Goal: Task Accomplishment & Management: Use online tool/utility

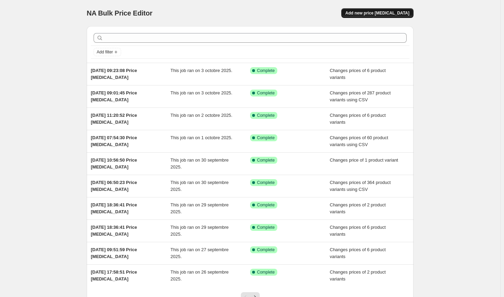
click at [395, 14] on span "Add new price [MEDICAL_DATA]" at bounding box center [378, 13] width 64 height 6
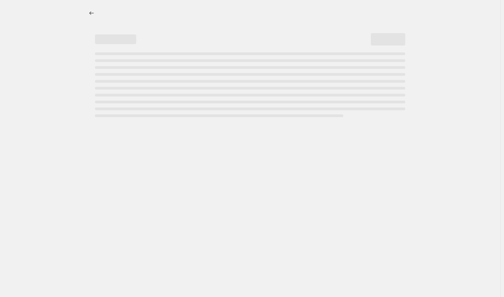
select select "percentage"
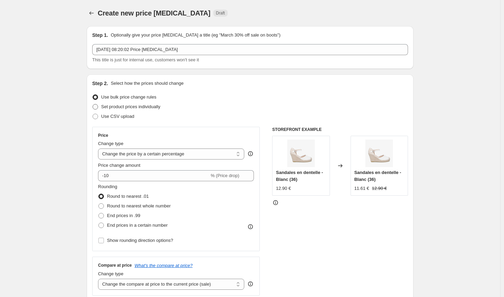
click at [117, 108] on span "Set product prices individually" at bounding box center [130, 106] width 59 height 5
click at [93, 104] on input "Set product prices individually" at bounding box center [93, 104] width 0 height 0
radio input "true"
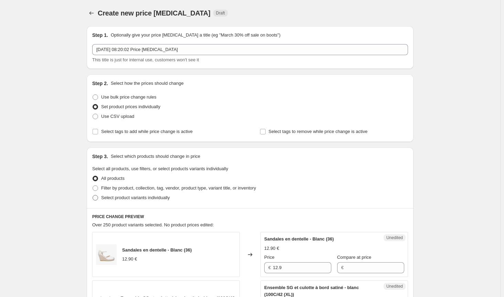
click at [107, 198] on span "Select product variants individually" at bounding box center [135, 197] width 69 height 5
click at [93, 195] on input "Select product variants individually" at bounding box center [93, 195] width 0 height 0
radio input "true"
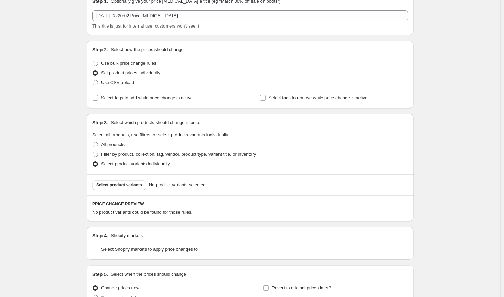
scroll to position [103, 0]
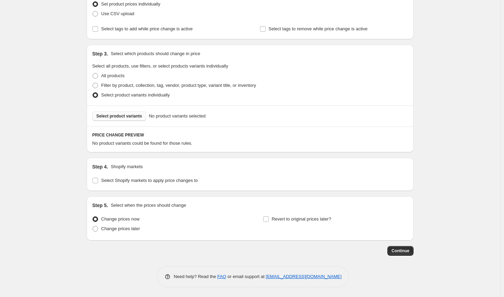
click at [123, 115] on span "Select product variants" at bounding box center [119, 116] width 46 height 6
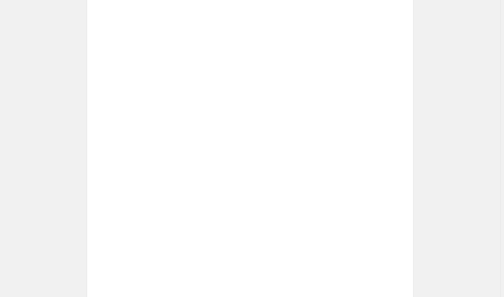
scroll to position [262, 0]
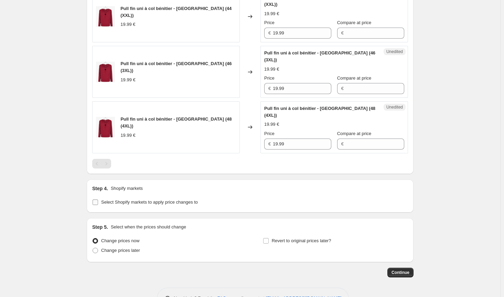
click at [96, 199] on input "Select Shopify markets to apply price changes to" at bounding box center [96, 202] width 6 height 6
checkbox input "true"
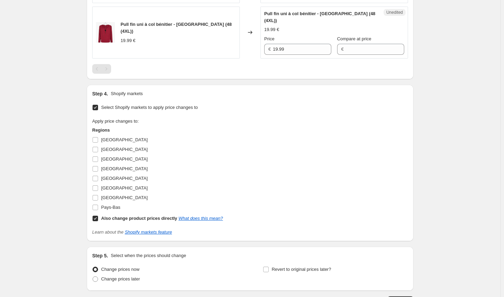
scroll to position [386, 0]
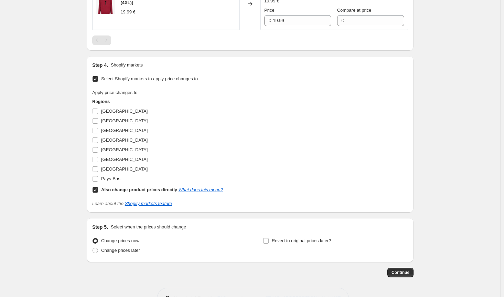
click at [96, 187] on input "Also change product prices directly What does this mean?" at bounding box center [96, 190] width 6 height 6
checkbox input "false"
click at [96, 106] on label "[GEOGRAPHIC_DATA]" at bounding box center [119, 111] width 55 height 10
click at [96, 108] on input "[GEOGRAPHIC_DATA]" at bounding box center [96, 111] width 6 height 6
checkbox input "true"
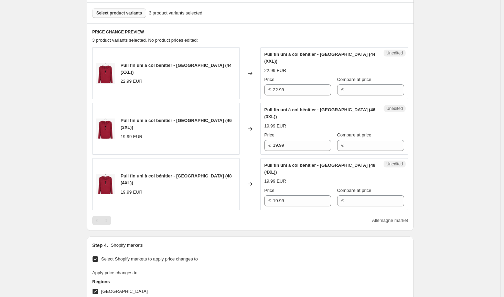
scroll to position [213, 0]
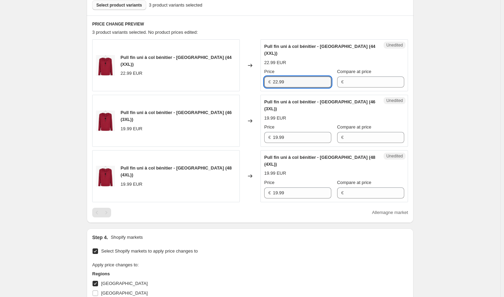
drag, startPoint x: 291, startPoint y: 72, endPoint x: 215, endPoint y: 72, distance: 76.1
click at [215, 72] on div "Pull fin uni à col bénitier - [GEOGRAPHIC_DATA] (44 (XXL)) 22.99 EUR Changed to…" at bounding box center [250, 65] width 316 height 52
drag, startPoint x: 307, startPoint y: 122, endPoint x: 221, endPoint y: 119, distance: 86.1
click at [221, 119] on div "Pull fin uni à col bénitier - [GEOGRAPHIC_DATA] (46 (3XL)) 19.99 EUR Changed to…" at bounding box center [250, 121] width 316 height 52
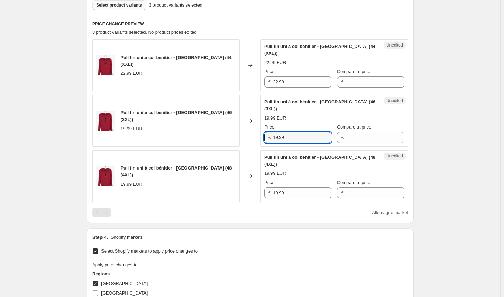
paste input "22"
type input "22.99"
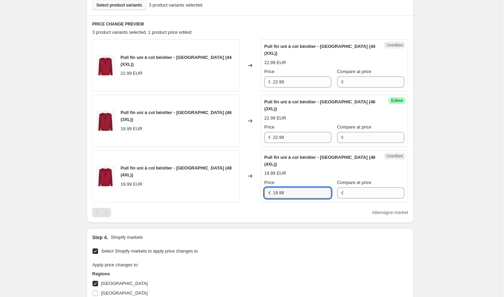
drag, startPoint x: 239, startPoint y: 171, endPoint x: 206, endPoint y: 170, distance: 33.1
click at [206, 170] on div "Pull fin uni à col bénitier - [GEOGRAPHIC_DATA] (48 (4XL)) 19.99 EUR Changed to…" at bounding box center [250, 176] width 316 height 52
paste input "22"
type input "22.99"
click at [97, 281] on input "[GEOGRAPHIC_DATA]" at bounding box center [96, 284] width 6 height 6
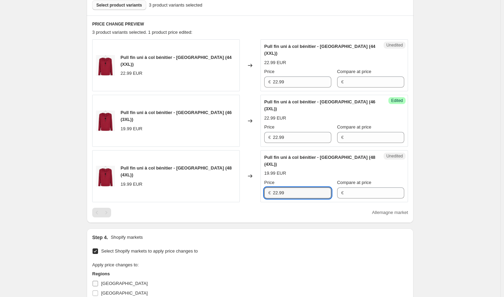
checkbox input "false"
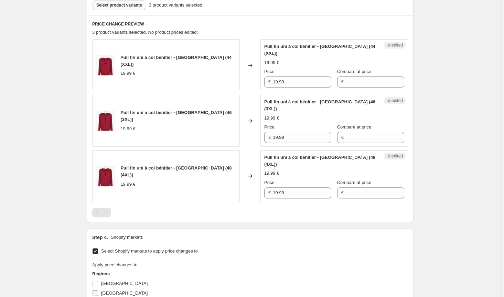
click at [95, 290] on input "[GEOGRAPHIC_DATA]" at bounding box center [96, 293] width 6 height 6
checkbox input "true"
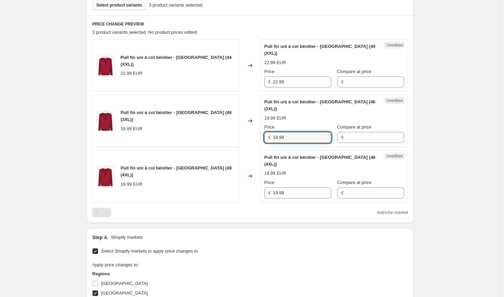
click at [227, 118] on div "Pull fin uni à col bénitier - [GEOGRAPHIC_DATA] (46 (3XL)) 19.99 EUR Changed to…" at bounding box center [250, 121] width 316 height 52
paste input "22"
type input "22.99"
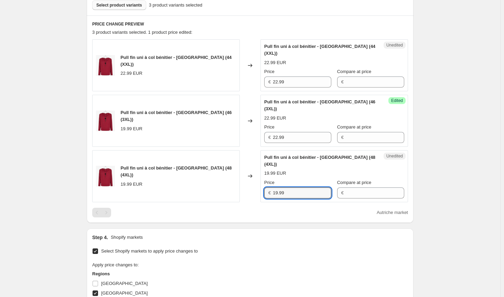
drag, startPoint x: 287, startPoint y: 172, endPoint x: 223, endPoint y: 166, distance: 64.7
click at [223, 166] on div "Pull fin uni à col bénitier - [GEOGRAPHIC_DATA] (48 (4XL)) 19.99 EUR Changed to…" at bounding box center [250, 176] width 316 height 52
paste input "22"
type input "22.99"
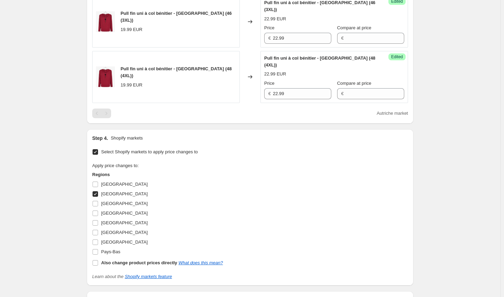
scroll to position [386, 0]
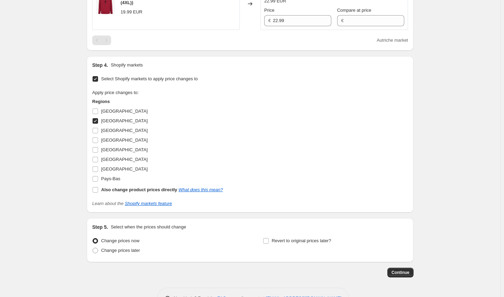
click at [95, 118] on input "[GEOGRAPHIC_DATA]" at bounding box center [96, 121] width 6 height 6
checkbox input "false"
click at [98, 176] on input "Pays-Bas" at bounding box center [96, 179] width 6 height 6
checkbox input "true"
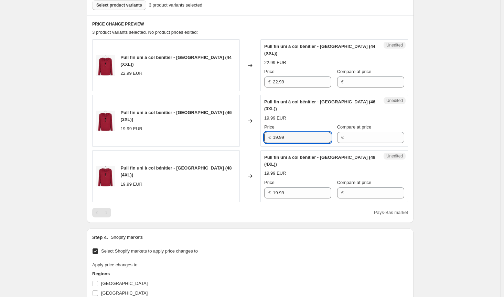
drag, startPoint x: 302, startPoint y: 117, endPoint x: 195, endPoint y: 122, distance: 106.8
click at [195, 122] on div "Pull fin uni à col bénitier - [GEOGRAPHIC_DATA] (46 (3XL)) 19.99 EUR Changed to…" at bounding box center [250, 121] width 316 height 52
paste input "22"
type input "22.99"
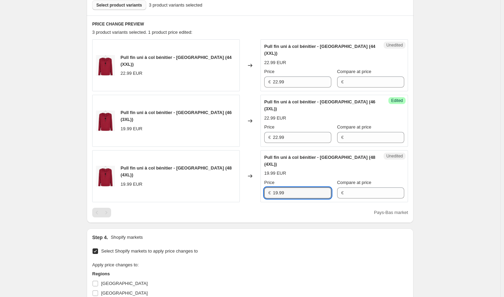
drag, startPoint x: 246, startPoint y: 173, endPoint x: 222, endPoint y: 208, distance: 42.0
click at [205, 174] on div "Pull fin uni à col bénitier - [GEOGRAPHIC_DATA] (48 (4XL)) 19.99 EUR Changed to…" at bounding box center [250, 176] width 316 height 52
paste input "22"
type input "22.99"
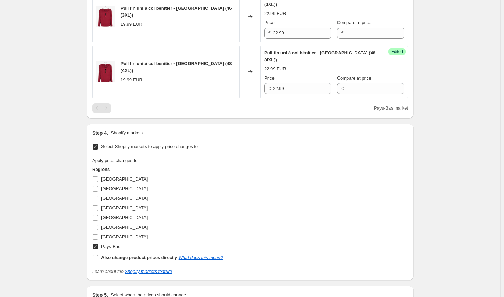
scroll to position [386, 0]
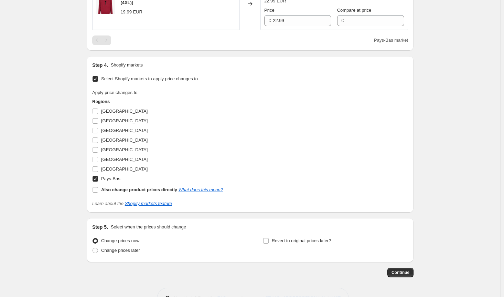
click at [98, 176] on input "Pays-Bas" at bounding box center [96, 179] width 6 height 6
checkbox input "false"
click at [95, 157] on input "[GEOGRAPHIC_DATA]" at bounding box center [96, 160] width 6 height 6
checkbox input "true"
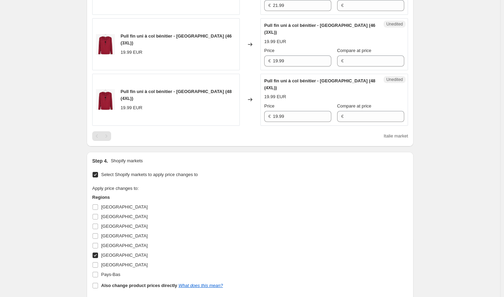
scroll to position [248, 0]
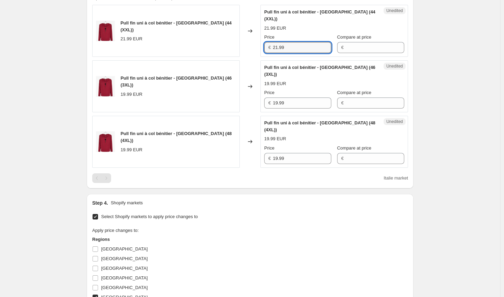
drag, startPoint x: 296, startPoint y: 43, endPoint x: 223, endPoint y: 40, distance: 73.4
click at [223, 40] on div "Pull fin uni à col bénitier - [GEOGRAPHIC_DATA] (44 (XXL)) 21.99 EUR Changed to…" at bounding box center [250, 31] width 316 height 52
click at [188, 85] on div "Pull fin uni à col bénitier - [GEOGRAPHIC_DATA] (46 (3XL)) 19.99 EUR Changed to…" at bounding box center [250, 86] width 316 height 52
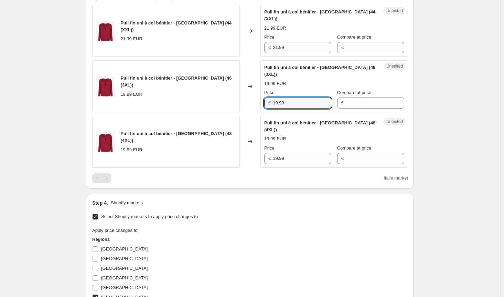
paste input "21"
type input "21.99"
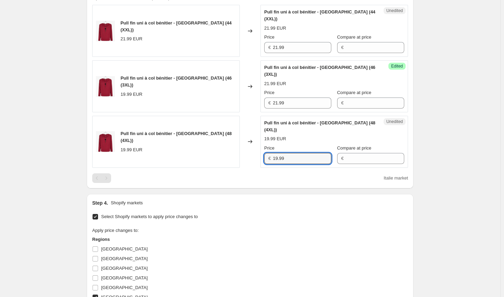
drag, startPoint x: 299, startPoint y: 136, endPoint x: 195, endPoint y: 134, distance: 104.3
click at [195, 134] on div "Pull fin uni à col bénitier - [GEOGRAPHIC_DATA] (48 (4XL)) 19.99 EUR Changed to…" at bounding box center [250, 142] width 316 height 52
paste input "21"
type input "21.99"
click at [227, 237] on div "Apply price changes to: Regions [GEOGRAPHIC_DATA] [GEOGRAPHIC_DATA] [GEOGRAPHIC…" at bounding box center [250, 279] width 316 height 105
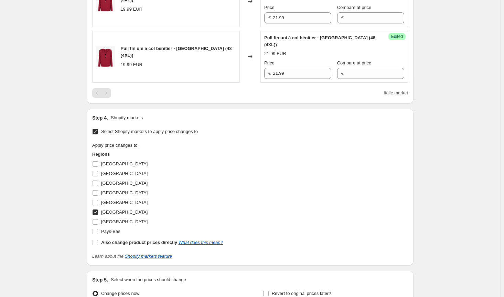
scroll to position [386, 0]
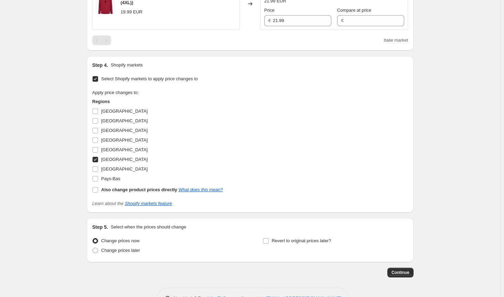
click at [98, 157] on input "[GEOGRAPHIC_DATA]" at bounding box center [96, 160] width 6 height 6
checkbox input "false"
click at [98, 166] on input "[GEOGRAPHIC_DATA]" at bounding box center [96, 169] width 6 height 6
checkbox input "true"
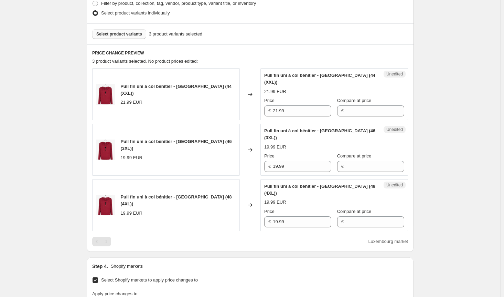
scroll to position [179, 0]
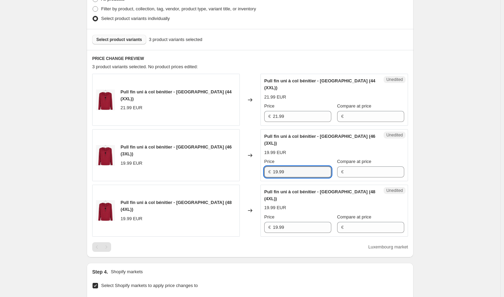
drag, startPoint x: 303, startPoint y: 158, endPoint x: 179, endPoint y: 148, distance: 123.6
click at [179, 148] on div "Pull fin uni à col bénitier - [GEOGRAPHIC_DATA] (46 (3XL)) 19.99 EUR Changed to…" at bounding box center [250, 155] width 316 height 52
paste input "21"
type input "21.99"
drag, startPoint x: 283, startPoint y: 203, endPoint x: 252, endPoint y: 202, distance: 30.7
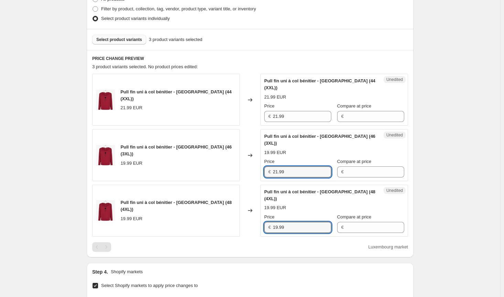
click at [253, 202] on div "Pull fin uni à col bénitier - [GEOGRAPHIC_DATA] (48 (4XL)) 19.99 EUR Changed to…" at bounding box center [250, 211] width 316 height 52
paste input "21"
type input "21.99"
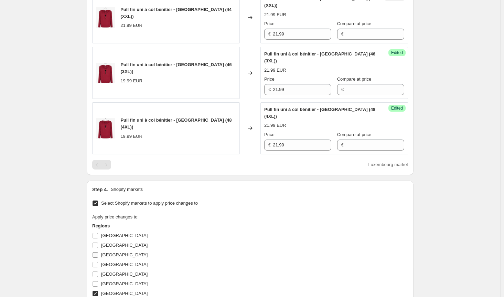
scroll to position [317, 0]
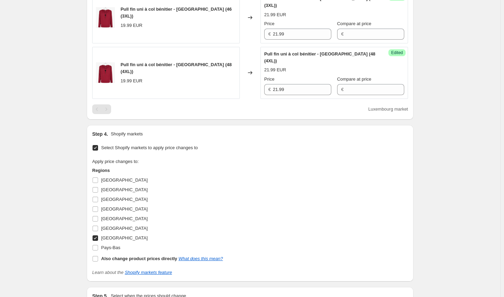
click at [96, 235] on input "[GEOGRAPHIC_DATA]" at bounding box center [96, 238] width 6 height 6
checkbox input "false"
click at [96, 197] on input "[GEOGRAPHIC_DATA]" at bounding box center [96, 200] width 6 height 6
checkbox input "true"
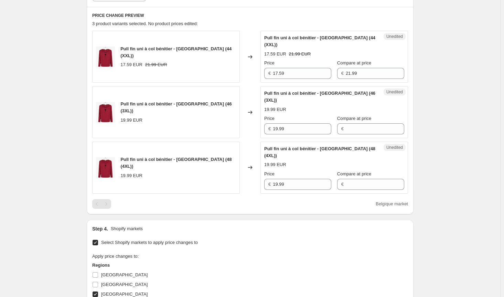
scroll to position [179, 0]
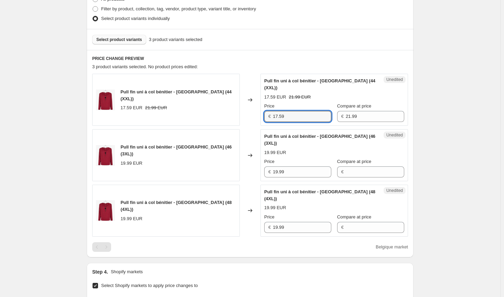
drag, startPoint x: 297, startPoint y: 106, endPoint x: 198, endPoint y: 105, distance: 99.8
click at [198, 105] on div "Pull fin uni à col bénitier - [GEOGRAPHIC_DATA] (44 (XXL)) 17.59 EUR 21.99 EUR …" at bounding box center [250, 100] width 316 height 52
click at [213, 153] on div "Pull fin uni à col bénitier - [GEOGRAPHIC_DATA] (46 (3XL)) 19.99 EUR Changed to…" at bounding box center [250, 155] width 316 height 52
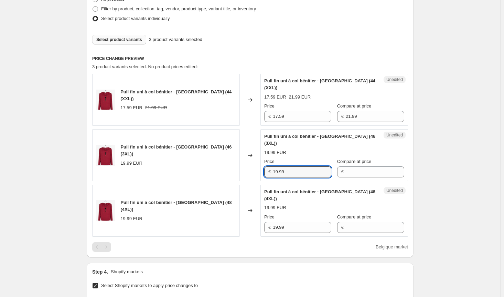
paste input "7.5"
type input "17.59"
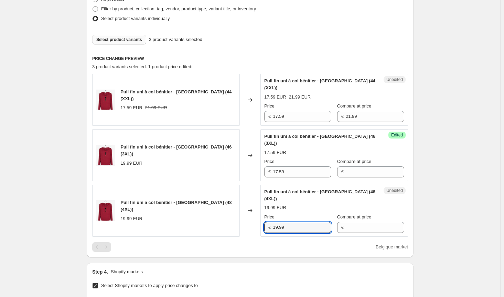
drag, startPoint x: 290, startPoint y: 202, endPoint x: 220, endPoint y: 202, distance: 70.2
click at [220, 202] on div "Pull fin uni à col bénitier - [GEOGRAPHIC_DATA] (48 (4XL)) 19.99 EUR Changed to…" at bounding box center [250, 211] width 316 height 52
paste input "7.5"
type input "17.59"
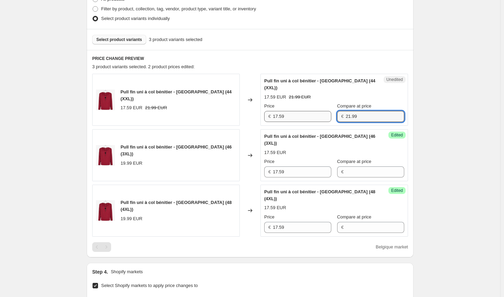
drag, startPoint x: 361, startPoint y: 107, endPoint x: 294, endPoint y: 106, distance: 67.2
click at [294, 106] on div "Price € 17.59 Compare at price € 21.99" at bounding box center [334, 112] width 140 height 19
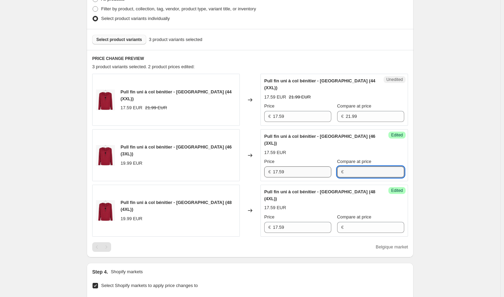
drag, startPoint x: 366, startPoint y: 157, endPoint x: 285, endPoint y: 157, distance: 80.6
click at [280, 158] on div "Price € 17.59 Compare at price €" at bounding box center [334, 167] width 140 height 19
paste input "21.99"
type input "21.99"
drag, startPoint x: 336, startPoint y: 207, endPoint x: 349, endPoint y: 205, distance: 12.5
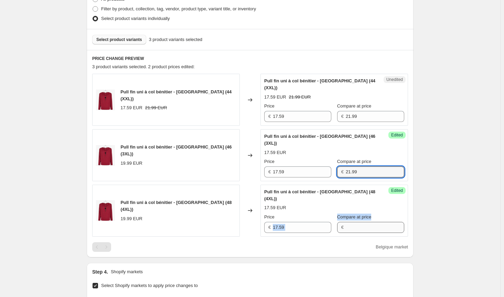
click at [349, 213] on div "Price € 17.59 Compare at price €" at bounding box center [334, 222] width 140 height 19
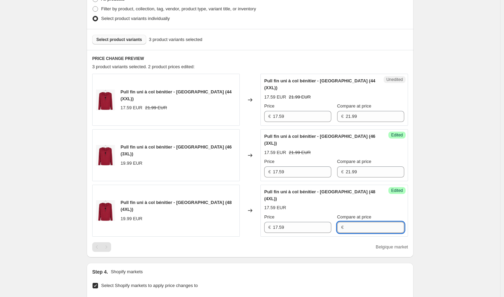
click at [349, 222] on input "Compare at price" at bounding box center [375, 227] width 59 height 11
paste input "21.99"
type input "21.99"
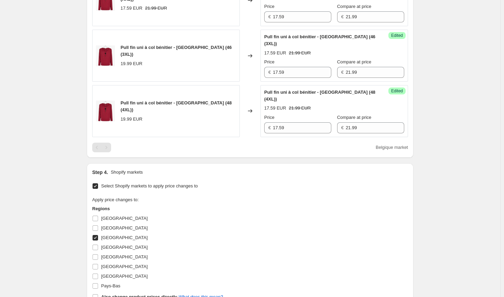
scroll to position [351, 0]
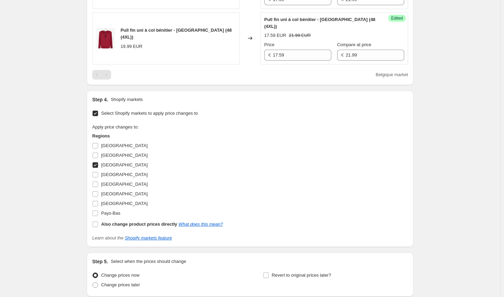
click at [98, 162] on input "[GEOGRAPHIC_DATA]" at bounding box center [96, 165] width 6 height 6
checkbox input "false"
click at [98, 181] on input "[GEOGRAPHIC_DATA]" at bounding box center [96, 184] width 6 height 6
checkbox input "true"
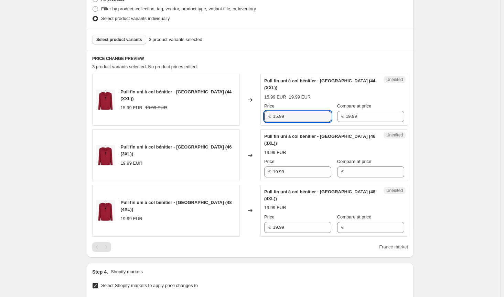
drag, startPoint x: 295, startPoint y: 107, endPoint x: 206, endPoint y: 106, distance: 89.2
click at [206, 106] on div "Pull fin uni à col bénitier - [GEOGRAPHIC_DATA] (44 (XXL)) 15.99 EUR 19.99 EUR …" at bounding box center [250, 100] width 316 height 52
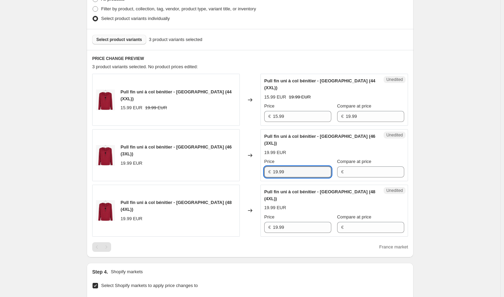
click at [192, 152] on div "Pull fin uni à col bénitier - [GEOGRAPHIC_DATA] (46 (3XL)) 19.99 EUR Changed to…" at bounding box center [250, 155] width 316 height 52
paste input "5"
type input "15.99"
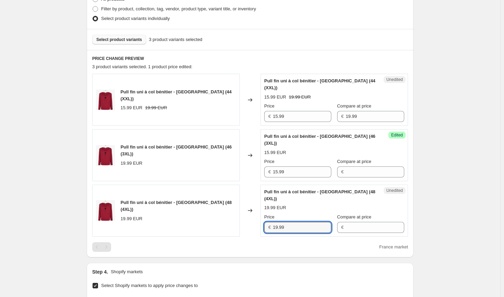
drag, startPoint x: 306, startPoint y: 208, endPoint x: 209, endPoint y: 204, distance: 97.1
click at [209, 204] on div "Pull fin uni à col bénitier - [GEOGRAPHIC_DATA] (48 (4XL)) 19.99 EUR Changed to…" at bounding box center [250, 211] width 316 height 52
paste input "5"
type input "15.99"
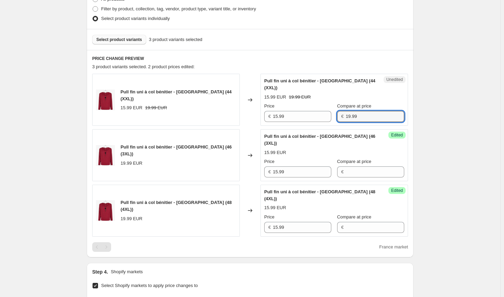
drag, startPoint x: 356, startPoint y: 109, endPoint x: 257, endPoint y: 112, distance: 99.2
click at [256, 105] on div "Pull fin uni à col bénitier - [GEOGRAPHIC_DATA] (44 (XXL)) 15.99 EUR 19.99 EUR …" at bounding box center [250, 100] width 316 height 52
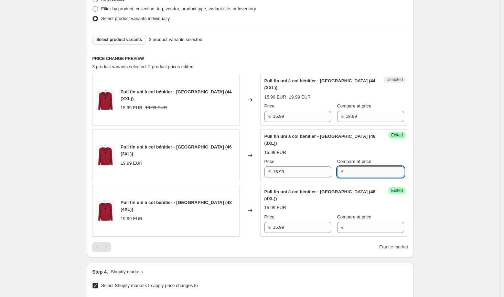
click at [359, 166] on input "Compare at price" at bounding box center [375, 171] width 59 height 11
paste input "19.99"
type input "19.99"
click at [352, 222] on input "Compare at price" at bounding box center [375, 227] width 59 height 11
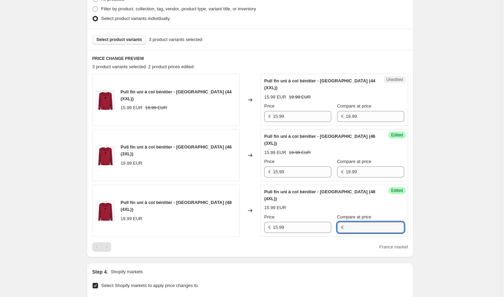
paste input "19.99"
type input "19.99"
click at [336, 242] on div "France market" at bounding box center [250, 247] width 316 height 10
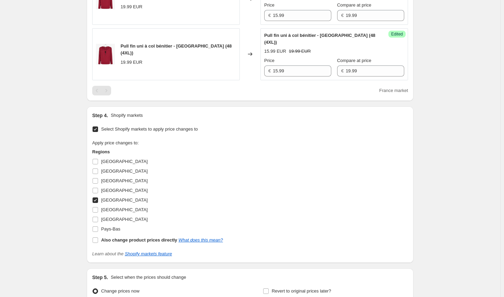
scroll to position [386, 0]
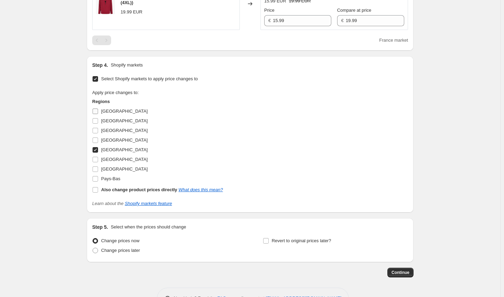
click at [97, 108] on input "[GEOGRAPHIC_DATA]" at bounding box center [96, 111] width 6 height 6
checkbox input "true"
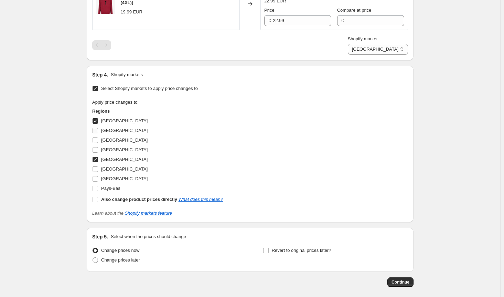
click at [94, 128] on input "[GEOGRAPHIC_DATA]" at bounding box center [96, 131] width 6 height 6
checkbox input "true"
click at [96, 137] on input "[GEOGRAPHIC_DATA]" at bounding box center [96, 140] width 6 height 6
checkbox input "true"
click at [98, 164] on label "[GEOGRAPHIC_DATA]" at bounding box center [119, 169] width 55 height 10
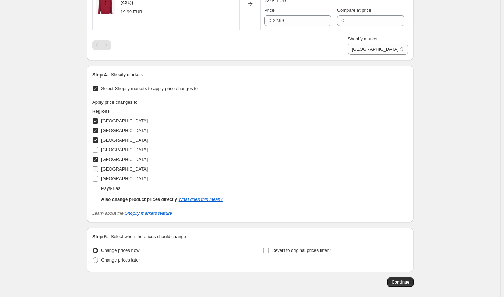
click at [98, 166] on input "[GEOGRAPHIC_DATA]" at bounding box center [96, 169] width 6 height 6
checkbox input "true"
click at [97, 176] on input "[GEOGRAPHIC_DATA]" at bounding box center [96, 179] width 6 height 6
checkbox input "true"
click at [97, 195] on label "Also change product prices directly What does this mean?" at bounding box center [157, 200] width 131 height 10
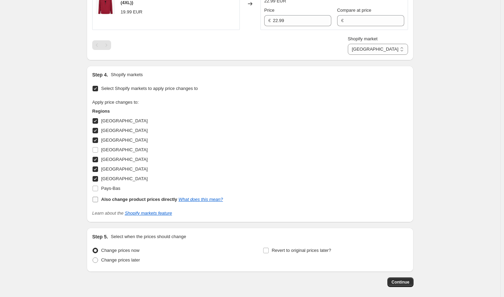
click at [97, 197] on input "Also change product prices directly What does this mean?" at bounding box center [96, 200] width 6 height 6
checkbox input "true"
select select "direct"
click at [97, 197] on input "Also change product prices directly What does this mean?" at bounding box center [96, 200] width 6 height 6
checkbox input "false"
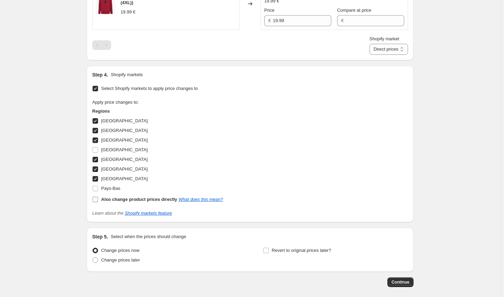
select select "91485405459"
click at [98, 186] on input "Pays-Bas" at bounding box center [96, 189] width 6 height 6
checkbox input "true"
click at [317, 163] on div "Apply price changes to: Regions [GEOGRAPHIC_DATA] [GEOGRAPHIC_DATA] [GEOGRAPHIC…" at bounding box center [250, 151] width 316 height 105
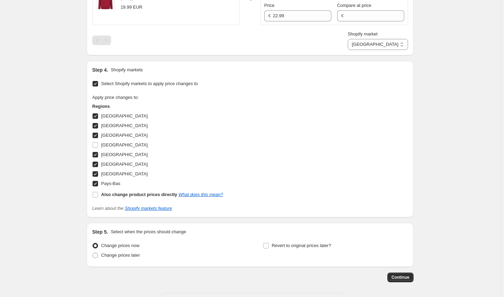
scroll to position [395, 0]
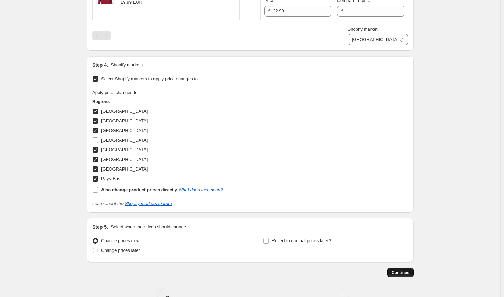
click at [409, 270] on span "Continue" at bounding box center [401, 273] width 18 height 6
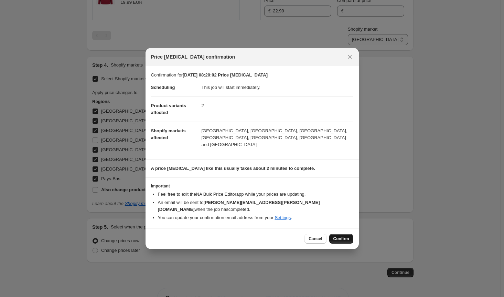
click at [350, 234] on button "Confirm" at bounding box center [341, 239] width 24 height 10
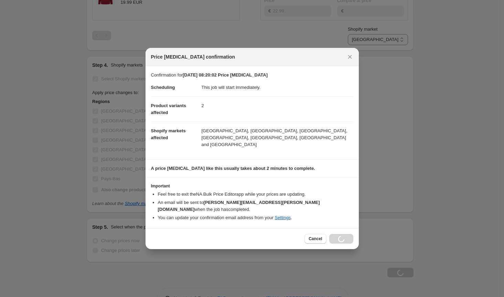
scroll to position [419, 0]
